Goal: Transaction & Acquisition: Book appointment/travel/reservation

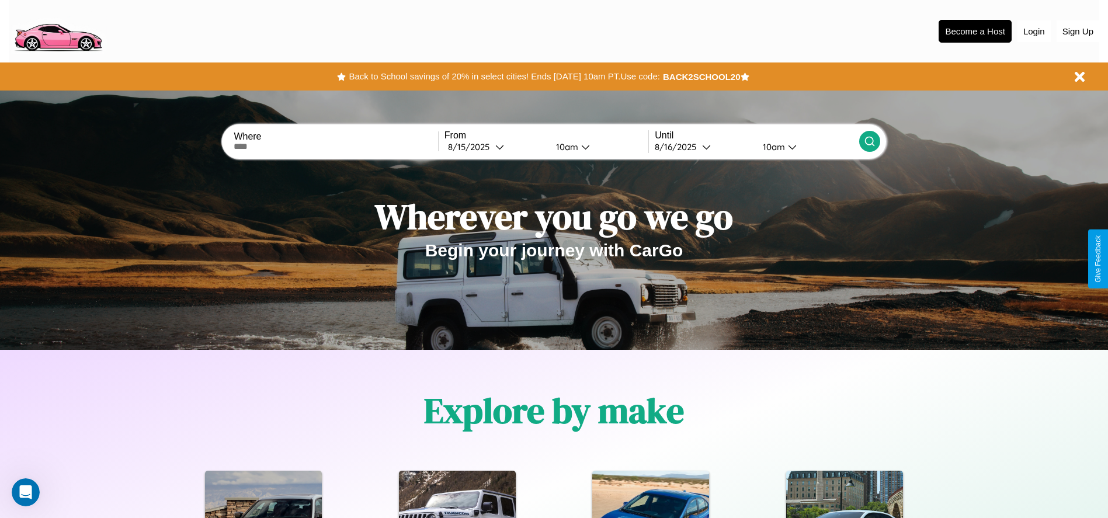
scroll to position [242, 0]
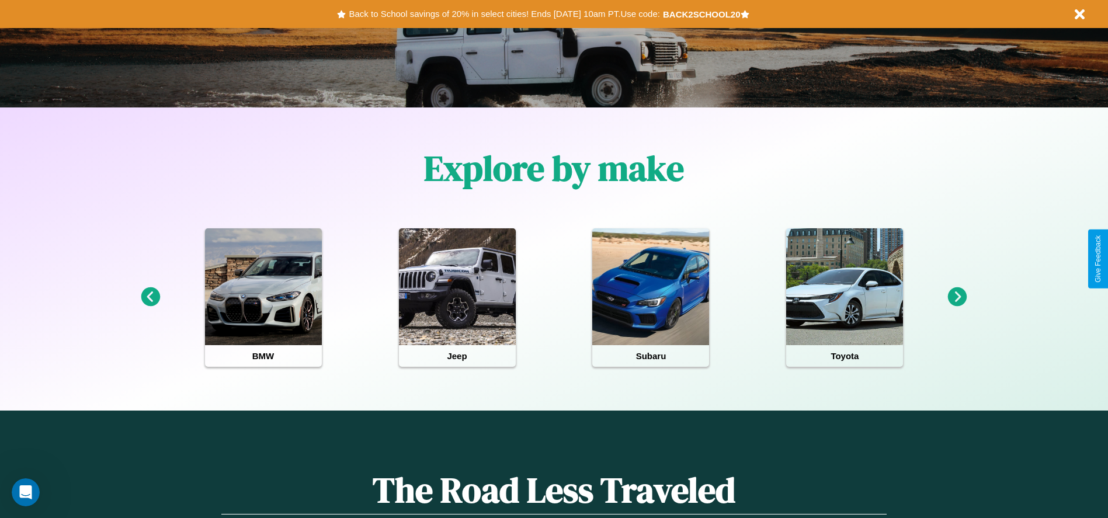
click at [957, 297] on icon at bounding box center [957, 296] width 19 height 19
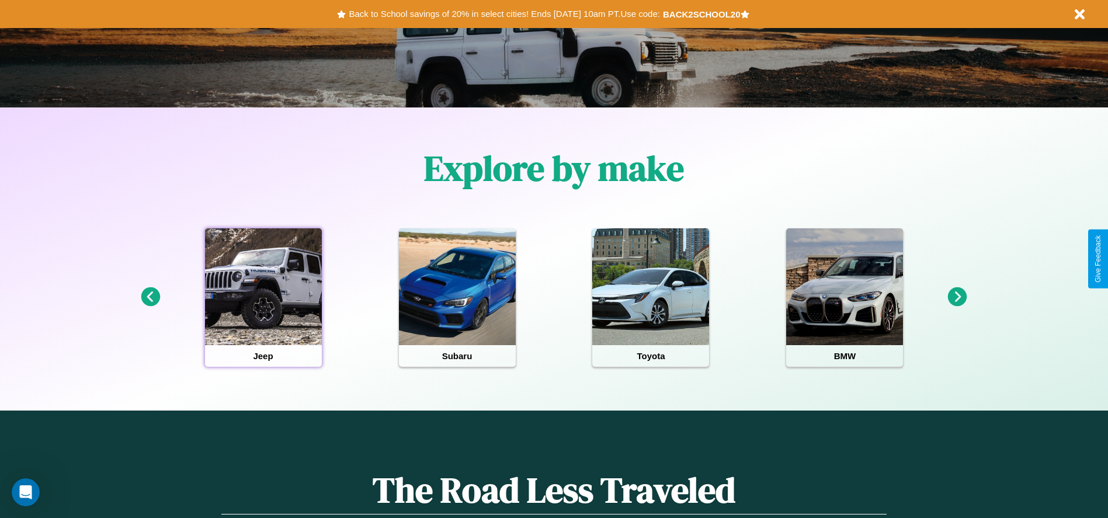
click at [263, 297] on div at bounding box center [263, 286] width 117 height 117
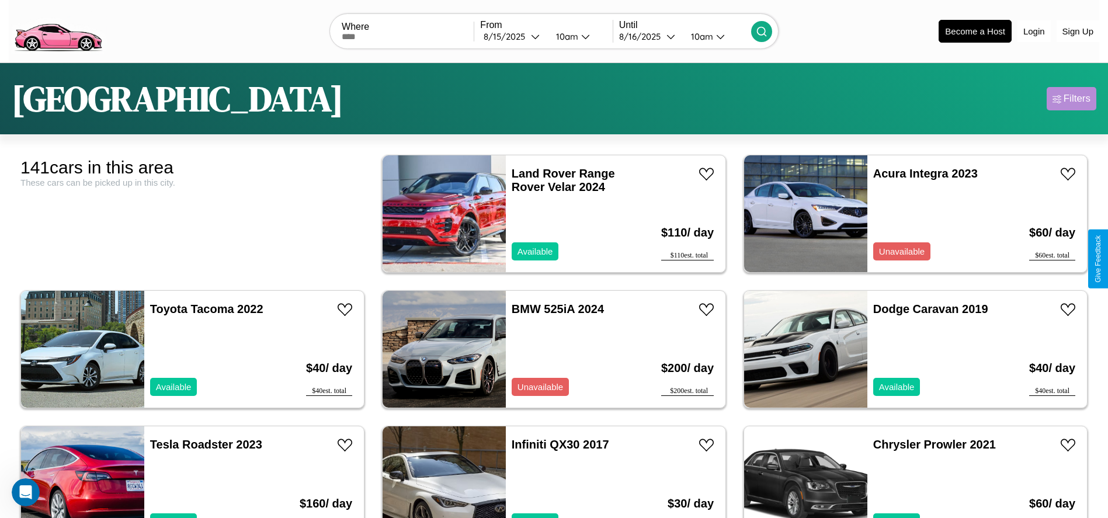
click at [1071, 99] on div "Filters" at bounding box center [1076, 99] width 27 height 12
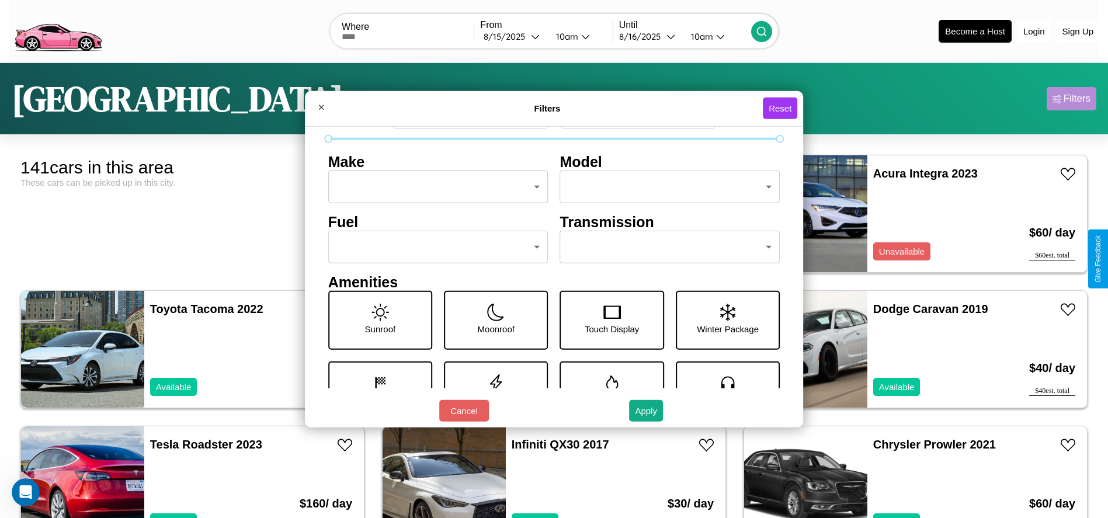
scroll to position [162, 0]
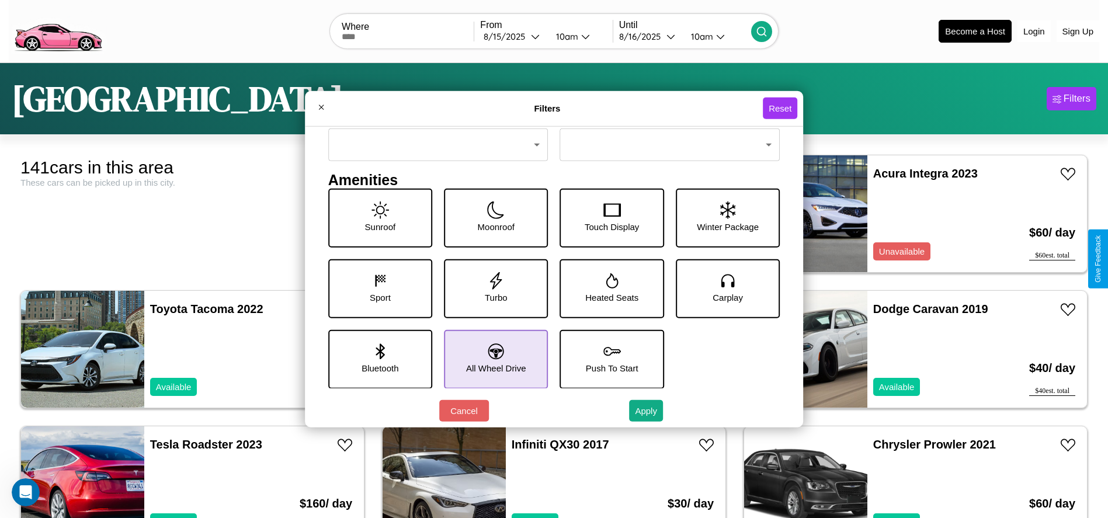
click at [492, 359] on icon at bounding box center [496, 351] width 16 height 16
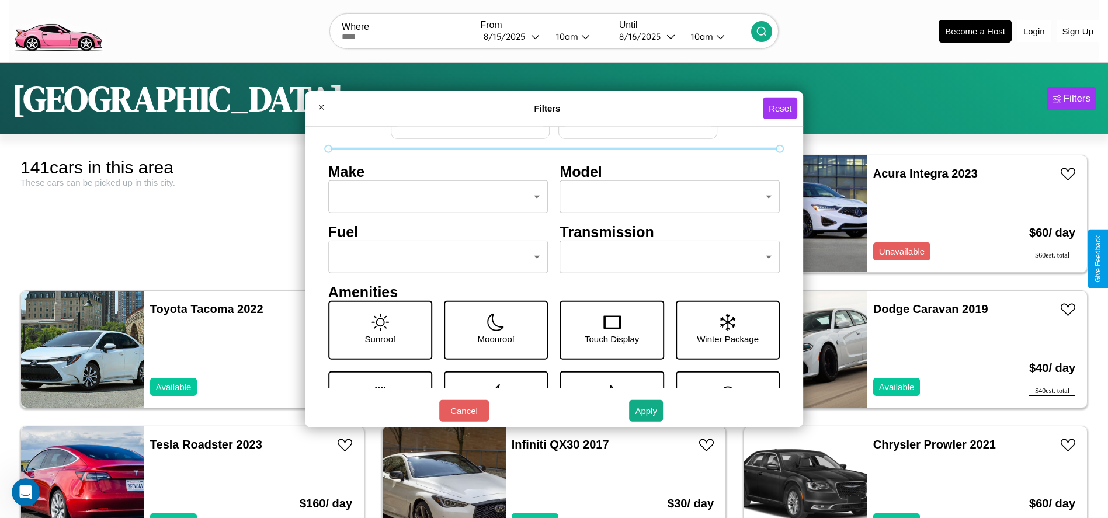
click at [434, 257] on body "CarGo Where From [DATE] 10am Until [DATE] 10am Become a Host Login Sign Up [GEO…" at bounding box center [554, 295] width 1108 height 590
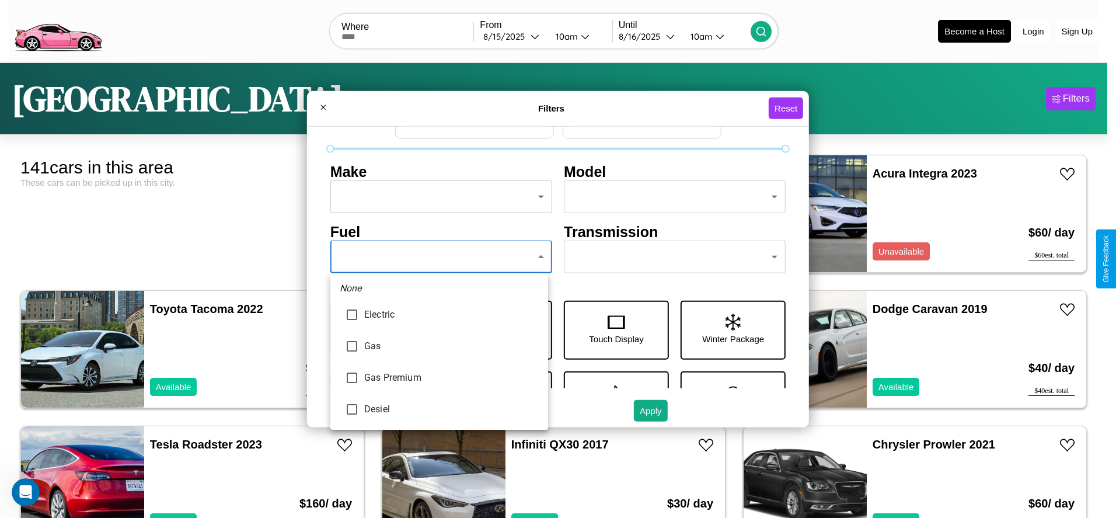
type input "******"
click at [439, 257] on div at bounding box center [558, 259] width 1116 height 518
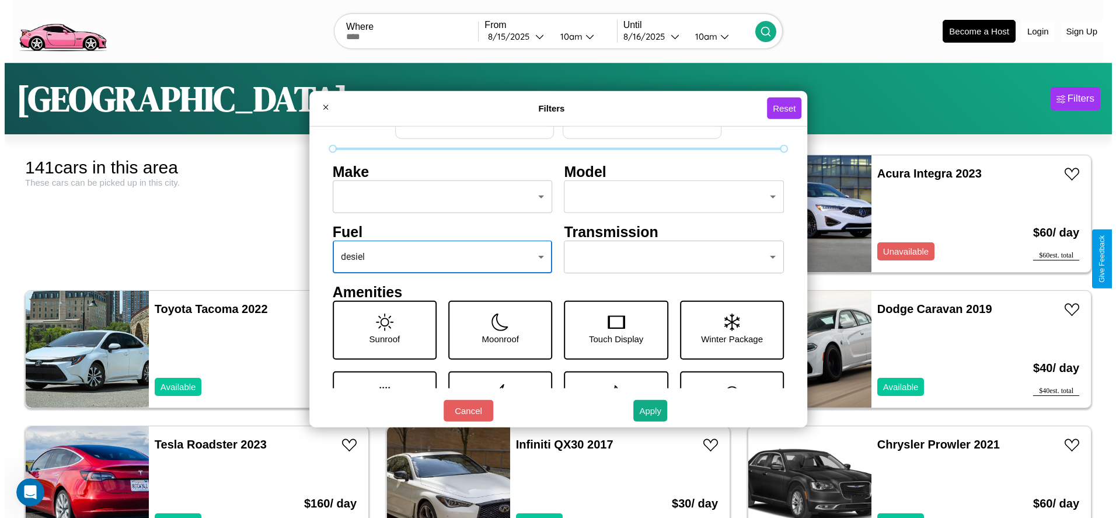
scroll to position [0, 0]
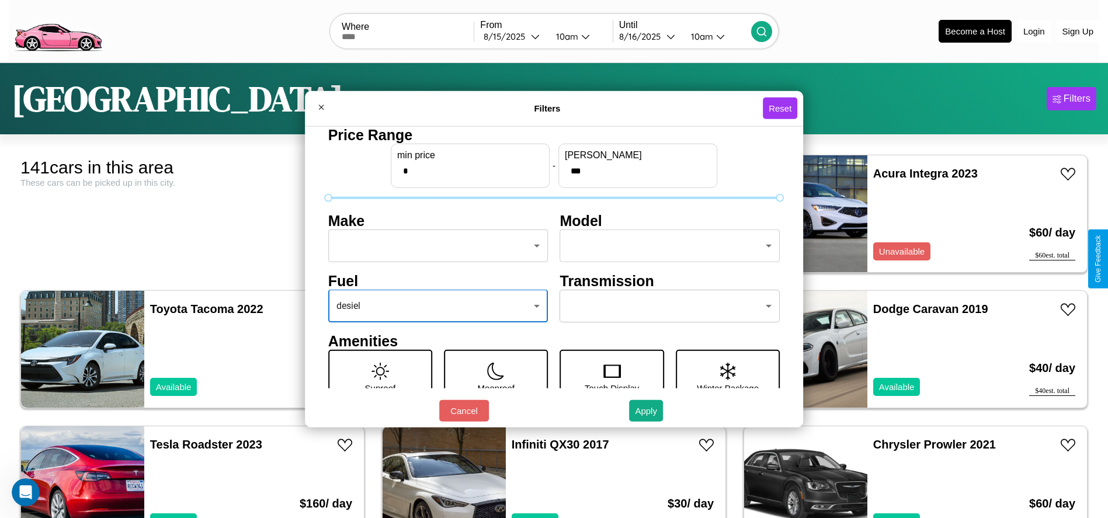
click at [434, 246] on body "CarGo Where From [DATE] 10am Until [DATE] 10am Become a Host Login Sign Up [GEO…" at bounding box center [554, 295] width 1108 height 590
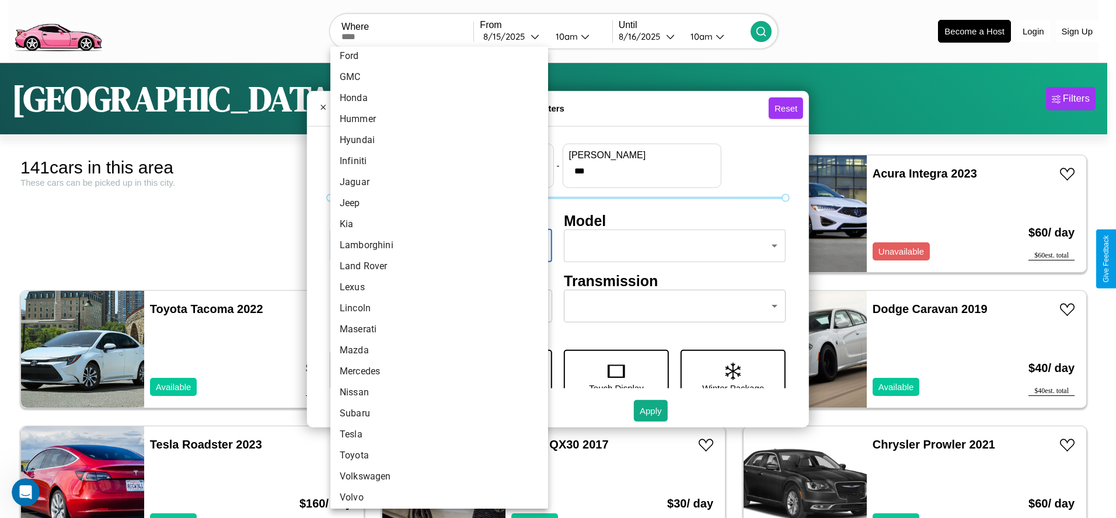
scroll to position [304, 0]
click at [435, 409] on li "Subaru" at bounding box center [439, 409] width 218 height 21
type input "******"
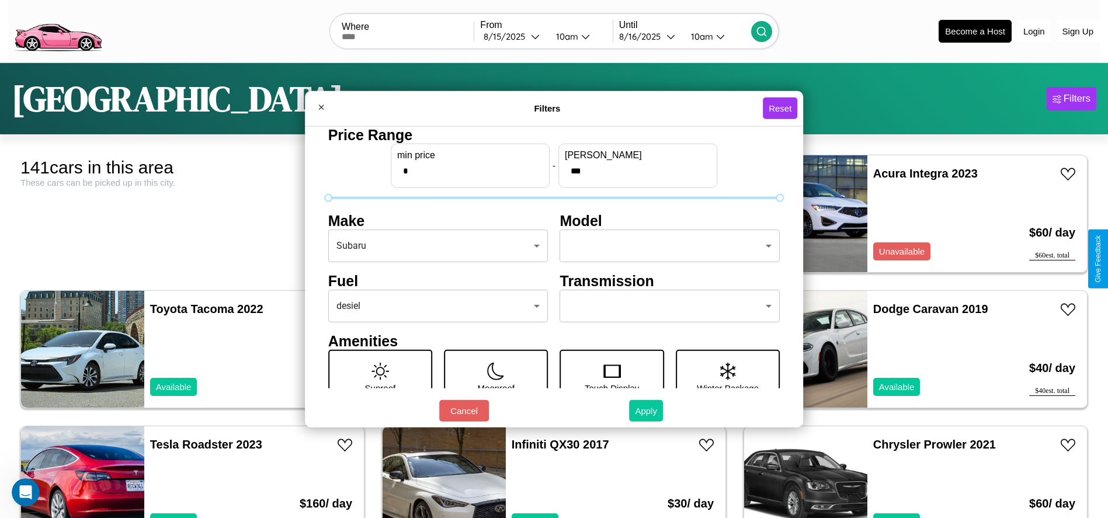
click at [646, 410] on button "Apply" at bounding box center [646, 411] width 34 height 22
